Goal: Transaction & Acquisition: Book appointment/travel/reservation

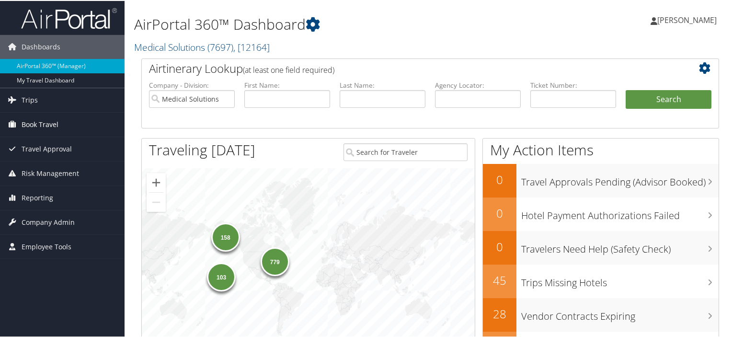
click at [38, 123] on span "Book Travel" at bounding box center [40, 124] width 37 height 24
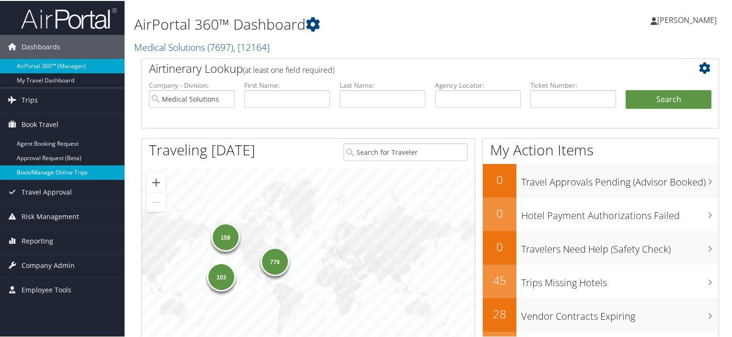
click at [49, 172] on link "Book/Manage Online Trips" at bounding box center [62, 171] width 125 height 14
